Goal: Obtain resource: Obtain resource

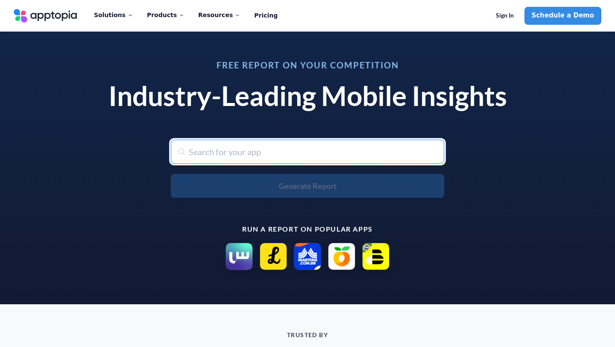
click at [287, 153] on input "text" at bounding box center [307, 152] width 273 height 24
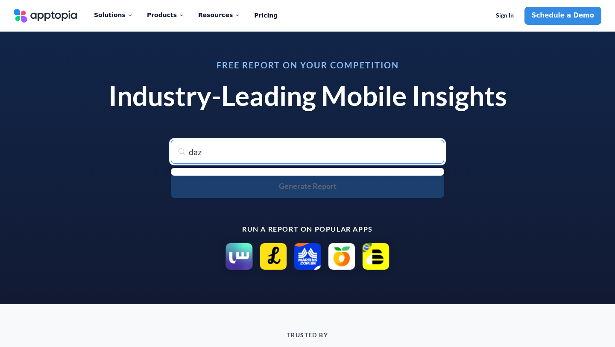
type input "dazn"
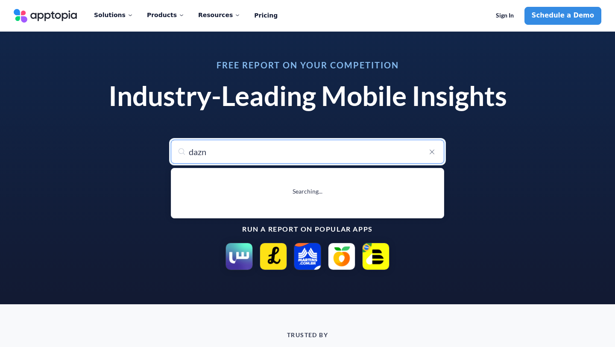
type input "dazn: Stream Live Sports"
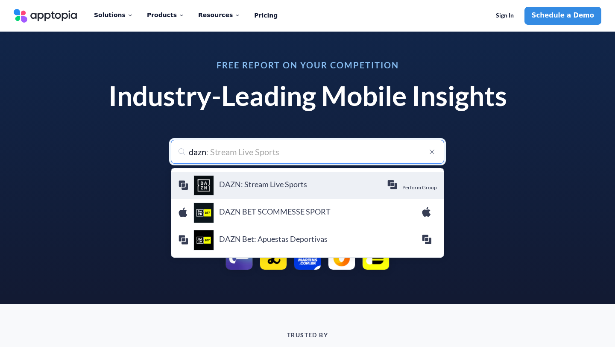
click at [234, 183] on h4 "DAZN: Stream Live Sports" at bounding box center [303, 183] width 168 height 9
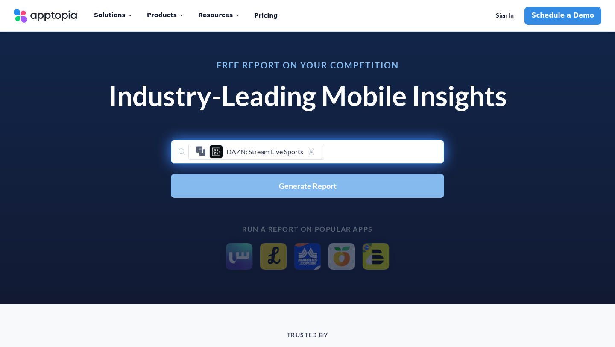
click at [242, 187] on button "Generate Report" at bounding box center [307, 186] width 273 height 24
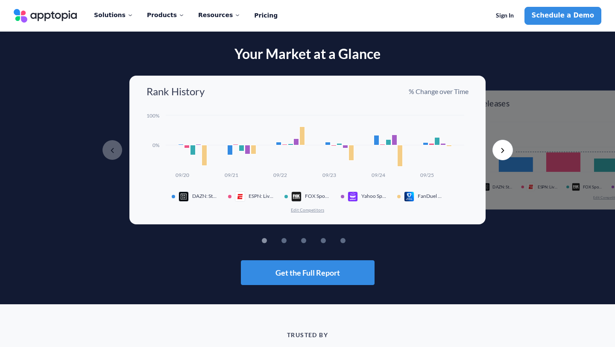
click at [499, 150] on button "Next" at bounding box center [502, 150] width 21 height 21
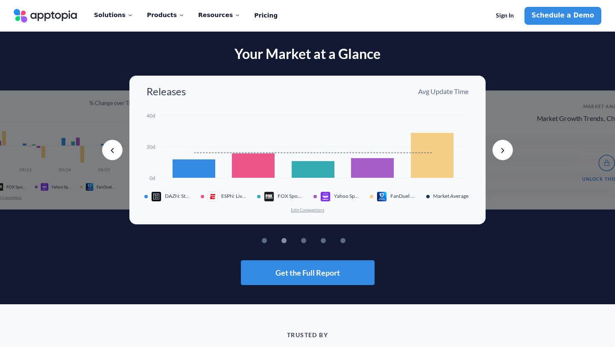
click at [499, 150] on button "Next" at bounding box center [502, 150] width 21 height 21
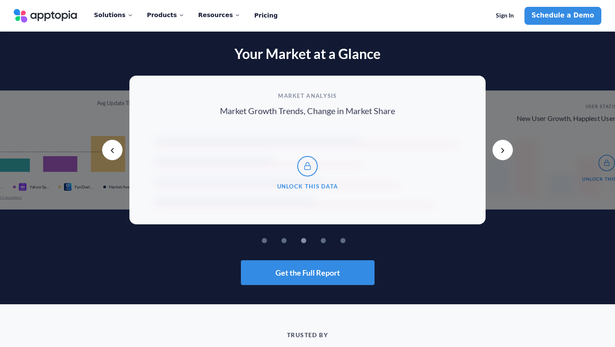
click at [499, 150] on button "Next" at bounding box center [502, 150] width 21 height 21
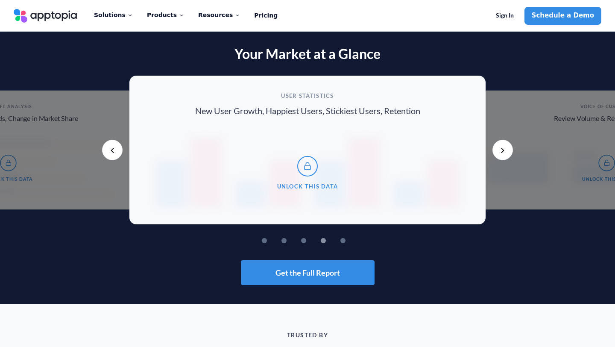
click at [499, 150] on button "Next" at bounding box center [502, 150] width 21 height 21
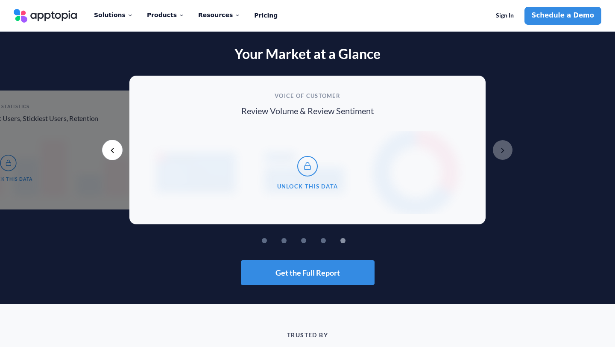
click at [499, 150] on button "Next" at bounding box center [502, 150] width 21 height 21
click at [116, 149] on button "Previous" at bounding box center [112, 150] width 21 height 21
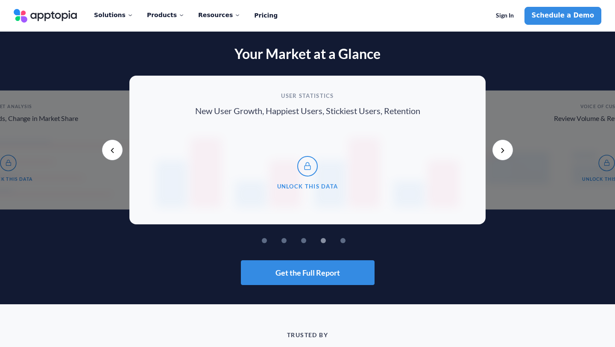
click at [116, 149] on button "Previous" at bounding box center [112, 150] width 21 height 21
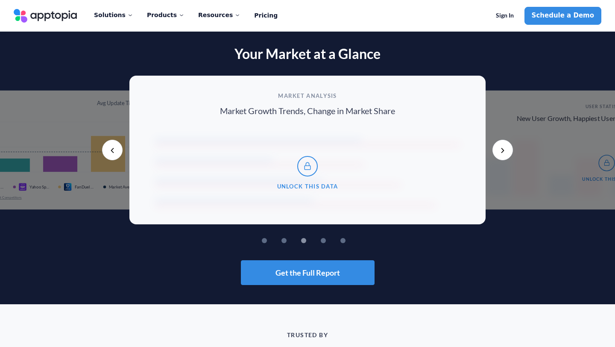
click at [116, 149] on button "Previous" at bounding box center [112, 150] width 21 height 21
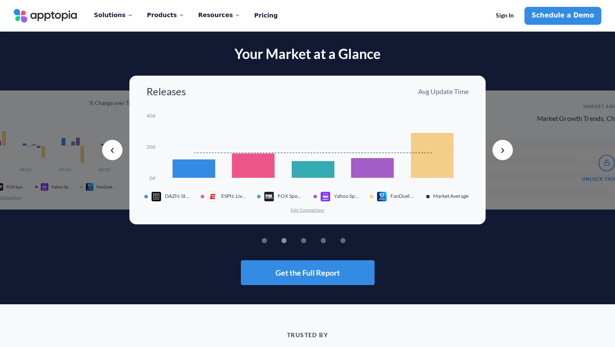
click at [109, 149] on button "Previous" at bounding box center [112, 150] width 21 height 21
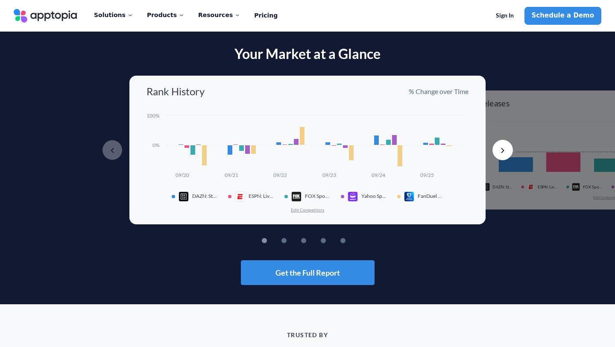
click at [185, 195] on img at bounding box center [184, 196] width 10 height 10
click at [199, 196] on span "DAZN: Stream Live Sports" at bounding box center [205, 196] width 26 height 6
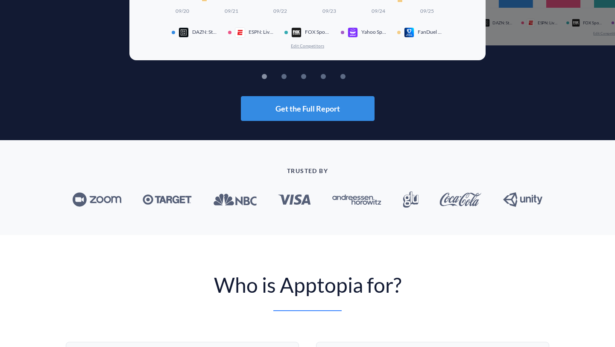
scroll to position [189, 0]
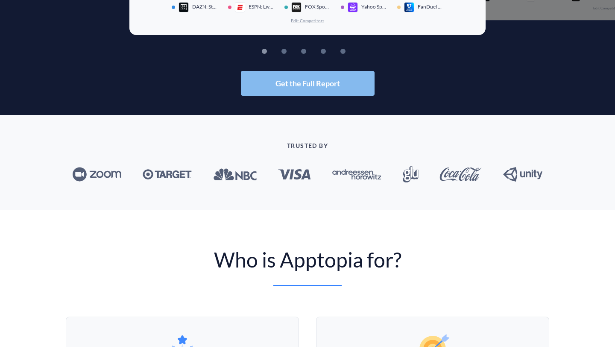
click at [299, 87] on span "Get the Full Report" at bounding box center [308, 83] width 64 height 8
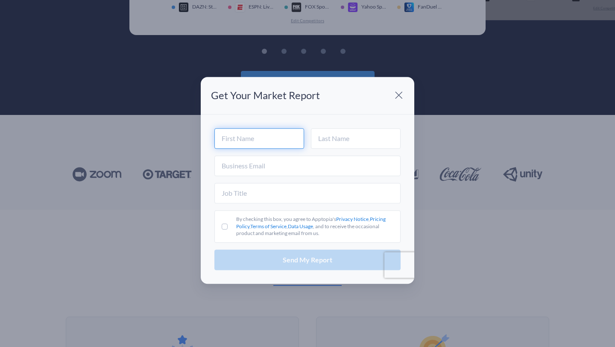
click at [255, 141] on input "text" at bounding box center [259, 138] width 90 height 21
type input "fin"
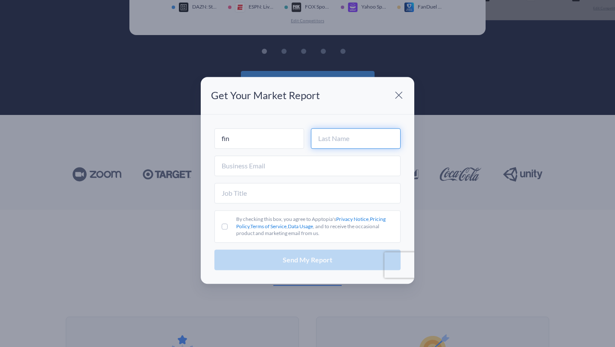
click at [325, 140] on input "text" at bounding box center [356, 138] width 90 height 21
type input "[PERSON_NAME]"
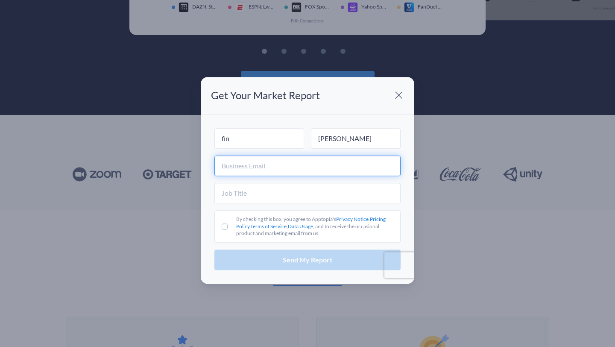
click at [293, 161] on input "text" at bounding box center [307, 165] width 186 height 21
type input "[EMAIL_ADDRESS][PERSON_NAME][DOMAIN_NAME]"
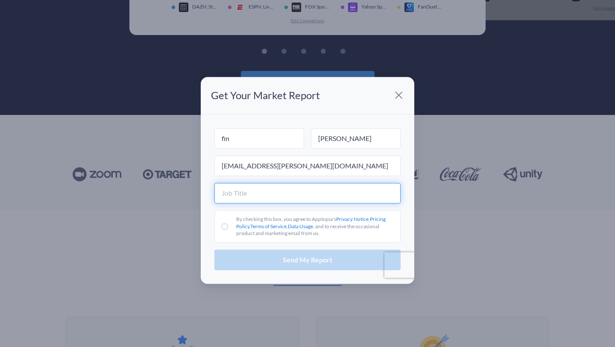
click at [286, 196] on input "text" at bounding box center [307, 193] width 186 height 21
type input "Student"
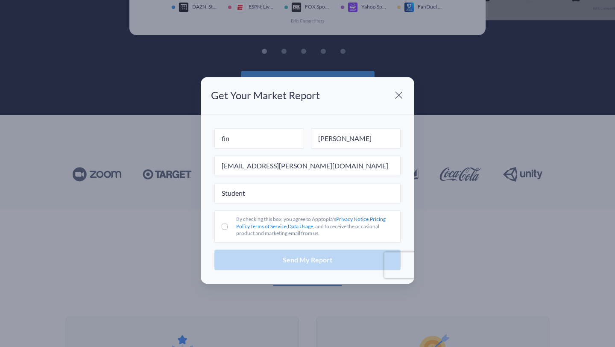
click at [227, 224] on label "By checking this box, you agree to Apptopia's Privacy Notice , Pricing Policy ,…" at bounding box center [307, 226] width 186 height 32
click at [227, 224] on input "By checking this box, you agree to Apptopia's Privacy Notice , Pricing Policy ,…" at bounding box center [225, 226] width 6 height 6
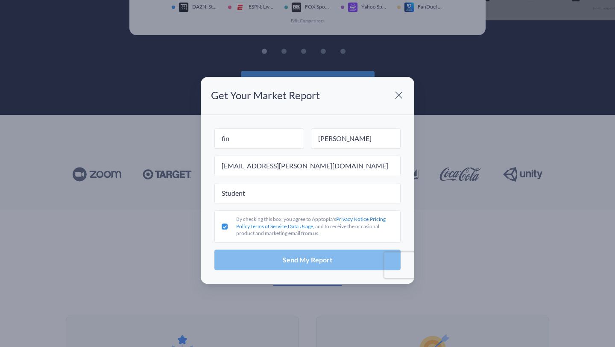
click at [241, 264] on button "Send My Report" at bounding box center [307, 259] width 186 height 21
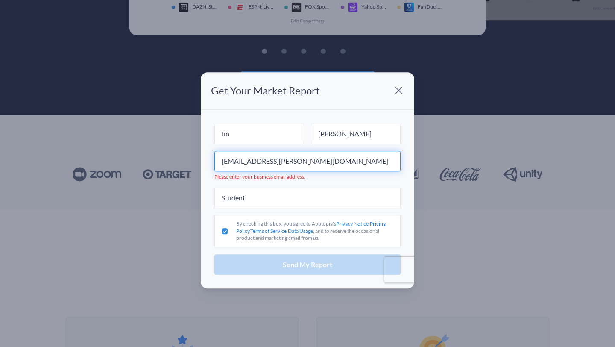
click at [331, 163] on input "[EMAIL_ADDRESS][PERSON_NAME][DOMAIN_NAME]" at bounding box center [307, 161] width 186 height 21
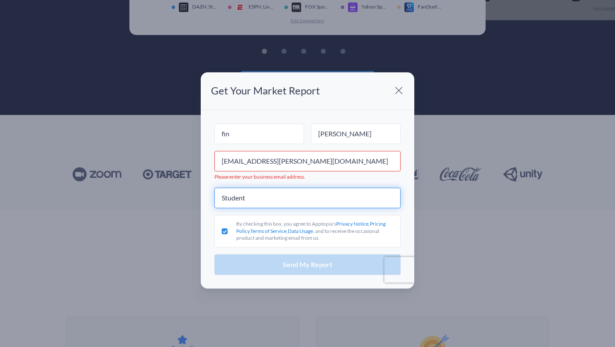
click at [320, 188] on input "Student" at bounding box center [307, 198] width 186 height 21
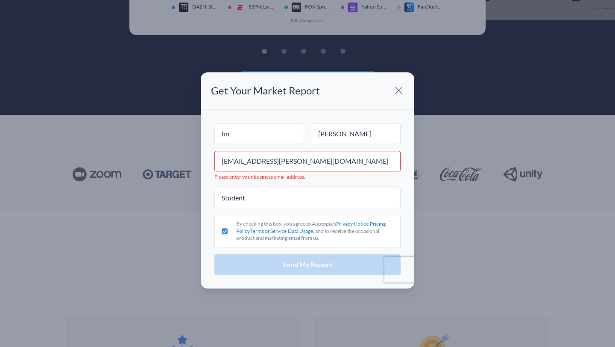
click at [293, 263] on div "Send My Report" at bounding box center [307, 264] width 186 height 21
click at [335, 236] on div "By checking this box, you agree to Apptopia's Privacy Notice , Pricing Policy ,…" at bounding box center [314, 230] width 157 height 21
click at [228, 234] on input "By checking this box, you agree to Apptopia's Privacy Notice , Pricing Policy ,…" at bounding box center [225, 231] width 6 height 6
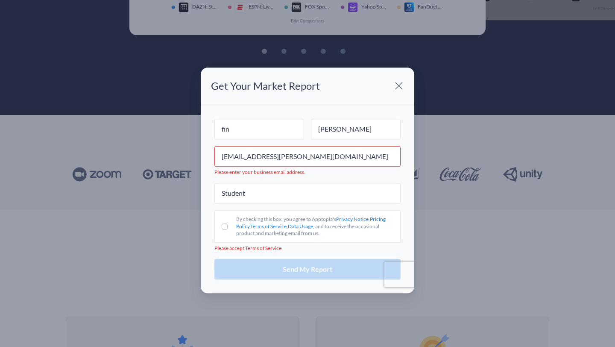
click at [227, 225] on label "By checking this box, you agree to Apptopia's Privacy Notice , Pricing Policy ,…" at bounding box center [307, 226] width 186 height 32
click at [227, 225] on input "By checking this box, you agree to Apptopia's Privacy Notice , Pricing Policy ,…" at bounding box center [225, 226] width 6 height 6
checkbox input "true"
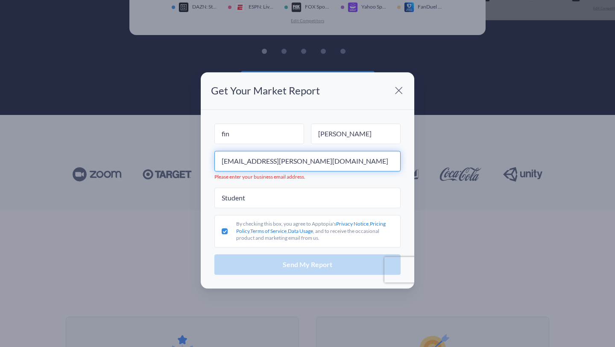
click at [303, 164] on input "[EMAIL_ADDRESS][PERSON_NAME][DOMAIN_NAME]" at bounding box center [307, 161] width 186 height 21
type input "f"
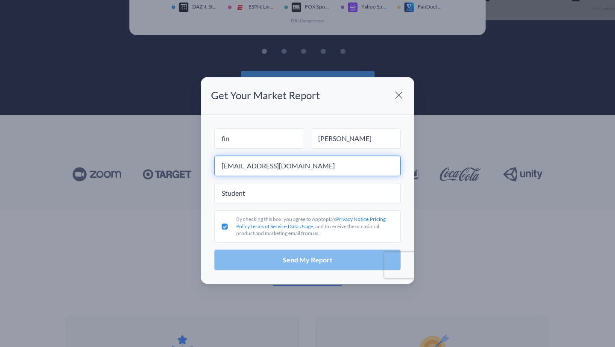
type input "[EMAIL_ADDRESS][DOMAIN_NAME]"
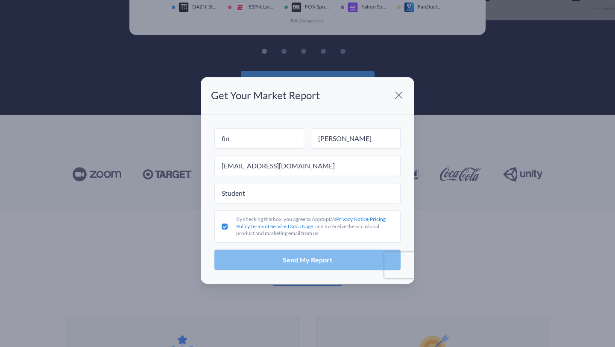
click at [309, 258] on span "Send My Report" at bounding box center [308, 259] width 50 height 7
